Goal: Task Accomplishment & Management: Use online tool/utility

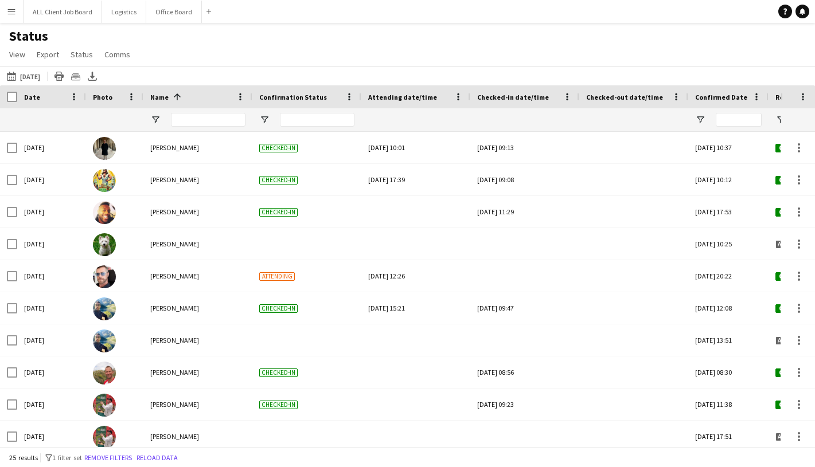
scroll to position [37, 0]
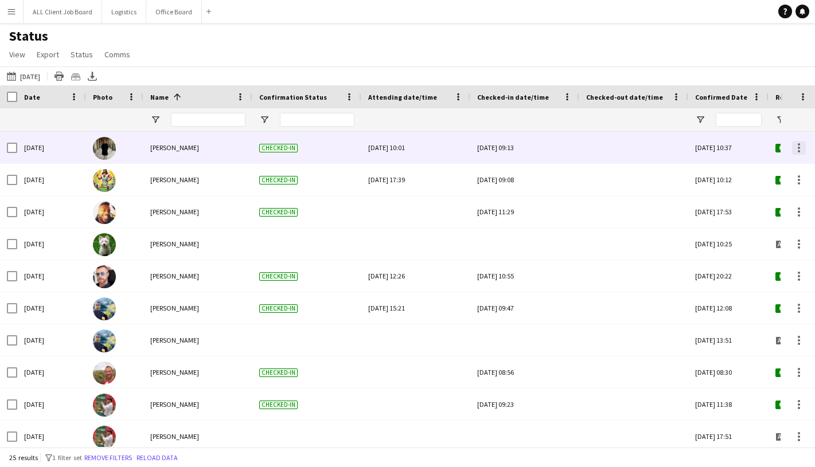
click at [798, 147] on div at bounding box center [799, 148] width 2 height 2
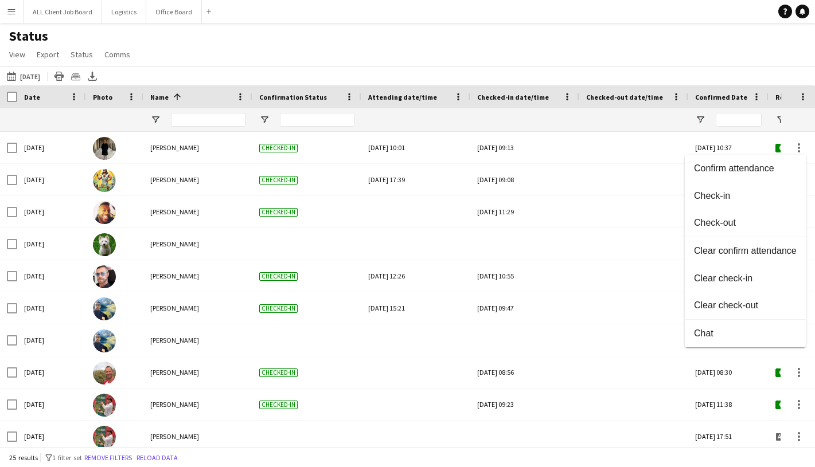
click at [606, 173] on div at bounding box center [407, 233] width 815 height 467
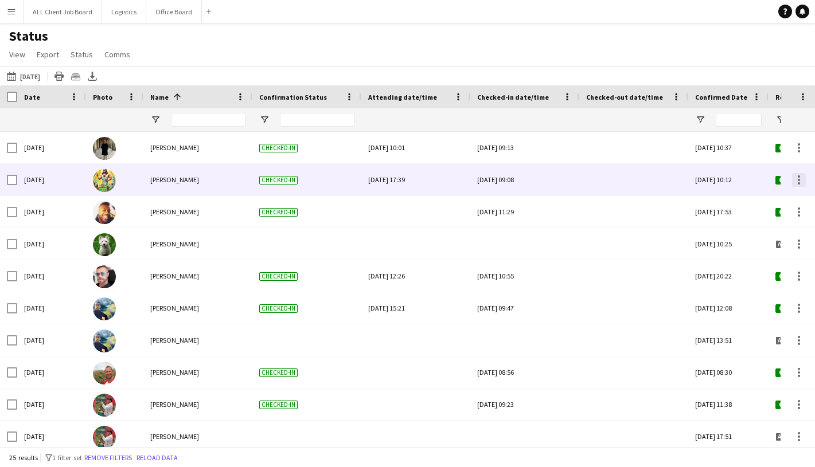
click at [800, 179] on div at bounding box center [799, 180] width 2 height 2
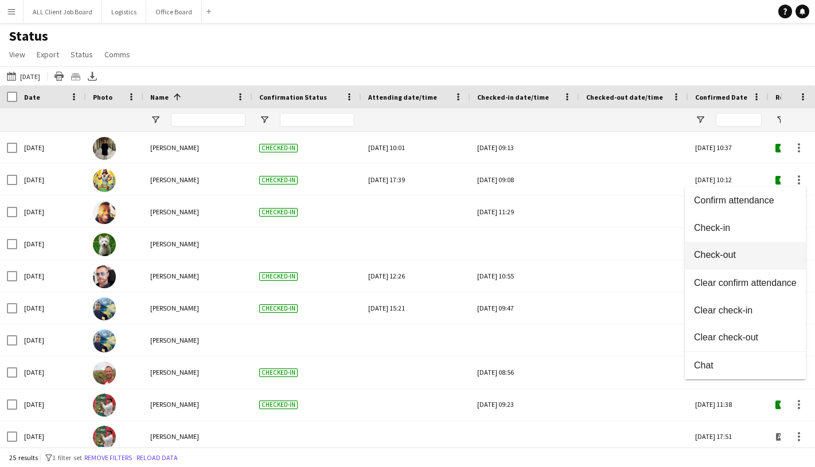
click at [733, 251] on span "Check-out" at bounding box center [745, 255] width 103 height 10
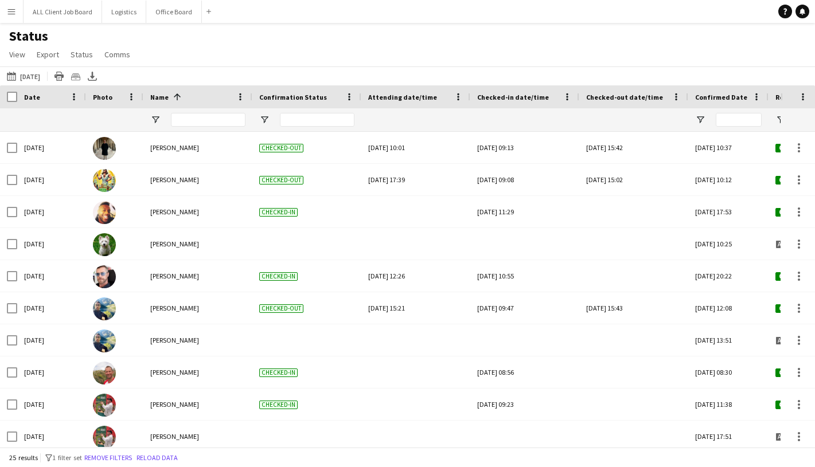
scroll to position [118, 0]
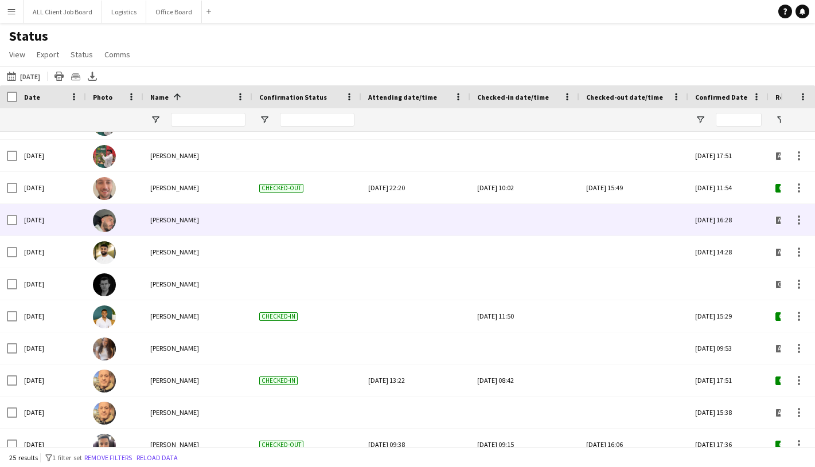
scroll to position [488, 0]
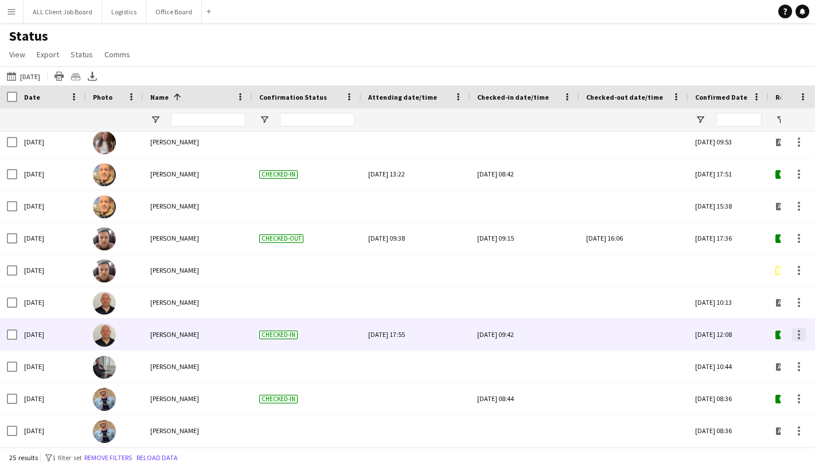
click at [798, 337] on div at bounding box center [799, 338] width 2 height 2
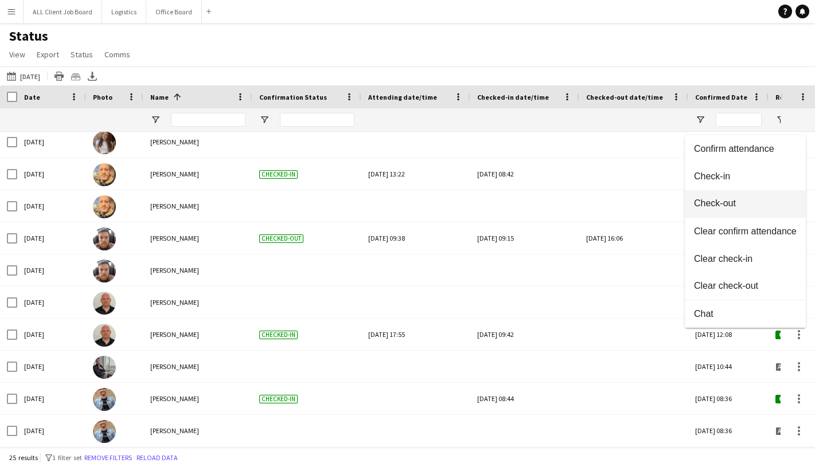
click at [734, 204] on span "Check-out" at bounding box center [745, 203] width 103 height 10
